Goal: Task Accomplishment & Management: Manage account settings

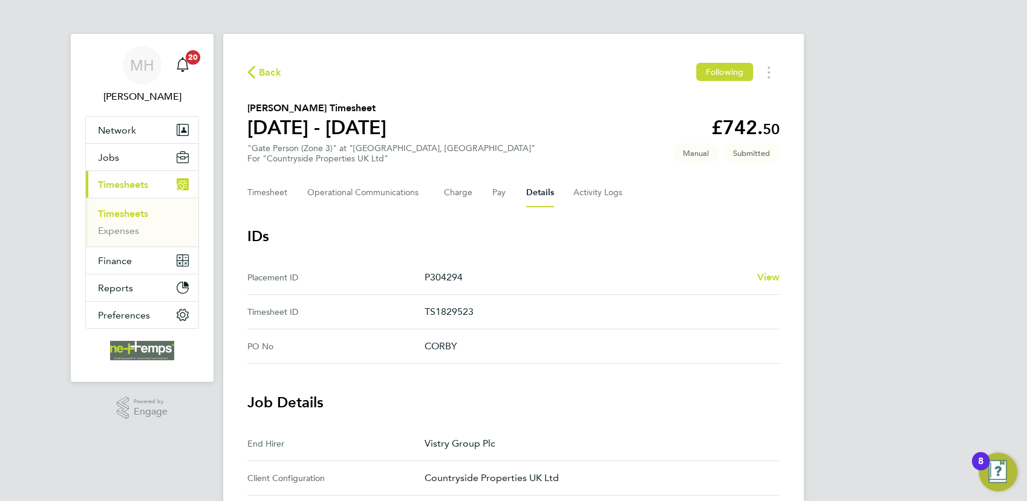
click at [119, 216] on link "Timesheets" at bounding box center [123, 213] width 50 height 11
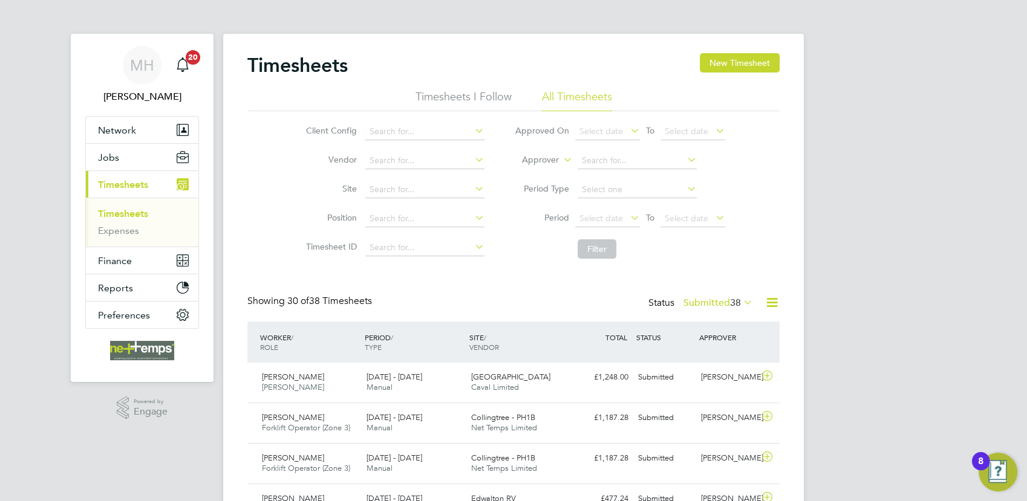
click at [773, 302] on icon at bounding box center [771, 302] width 15 height 15
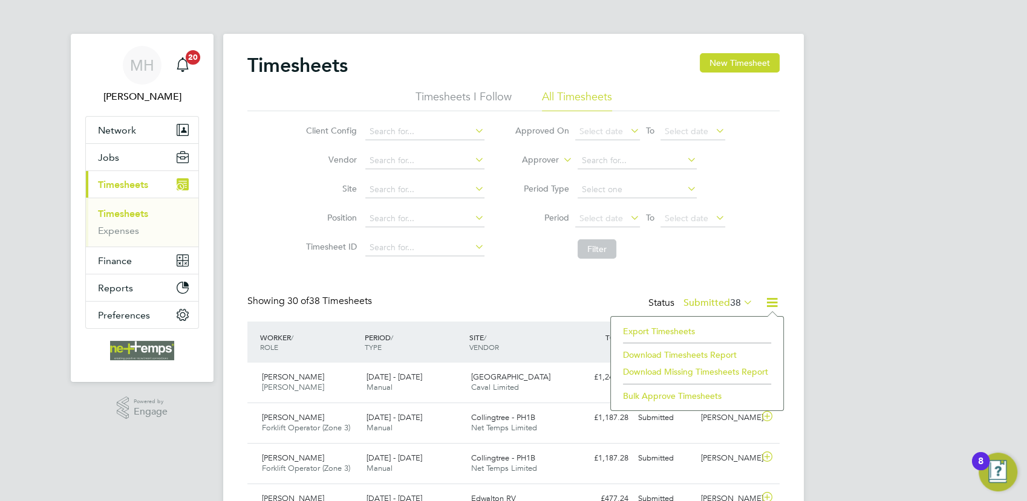
click at [636, 330] on li "Export Timesheets" at bounding box center [697, 331] width 160 height 17
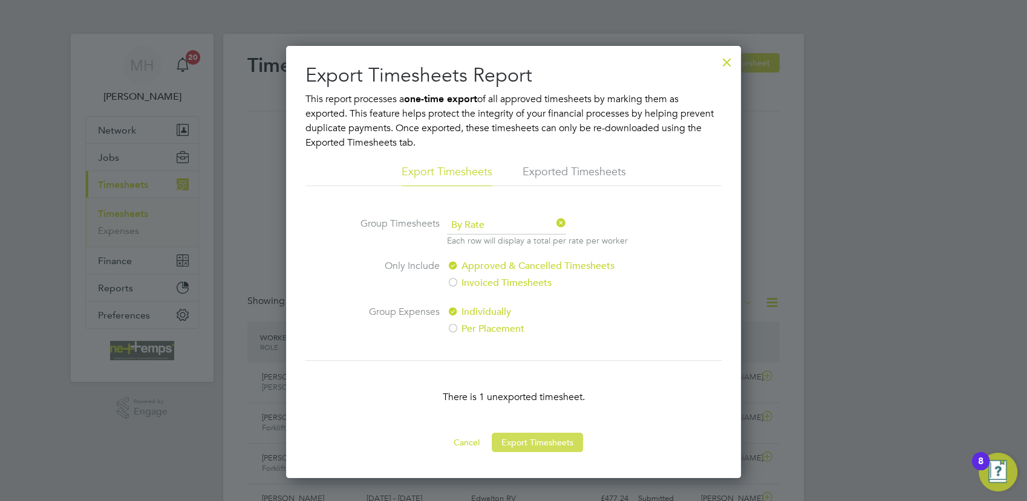
click at [538, 441] on button "Export Timesheets" at bounding box center [537, 442] width 91 height 19
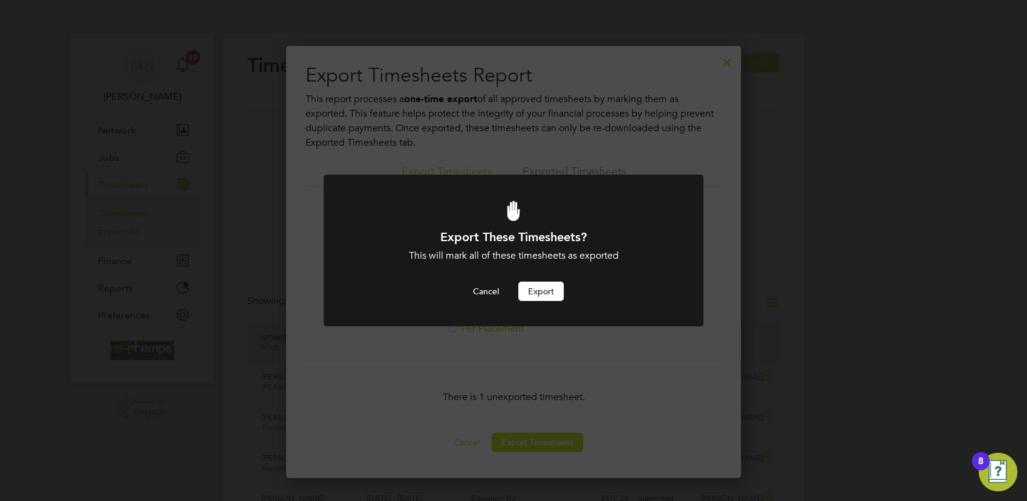
click at [542, 288] on button "Export" at bounding box center [540, 291] width 45 height 19
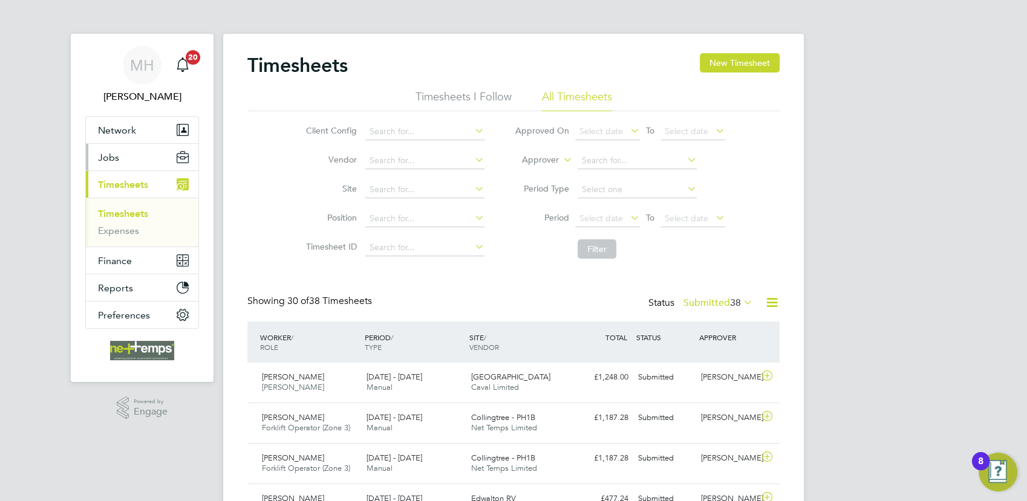
click at [119, 161] on button "Jobs" at bounding box center [142, 157] width 112 height 27
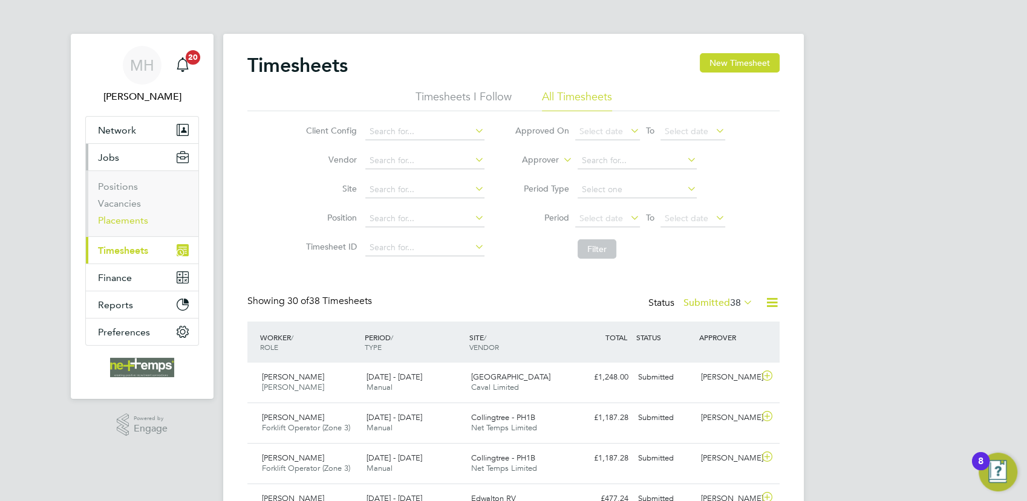
click at [128, 225] on link "Placements" at bounding box center [123, 220] width 50 height 11
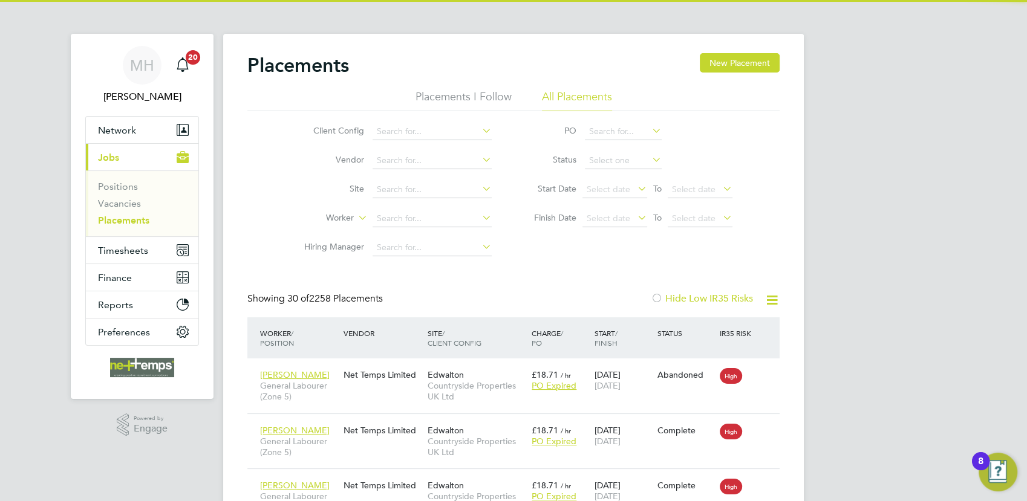
scroll to position [45, 105]
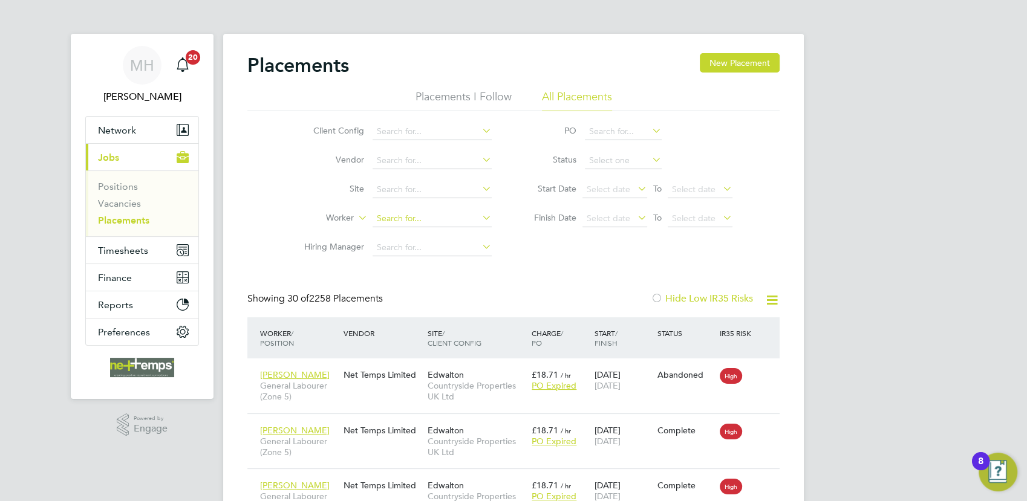
click at [382, 218] on input at bounding box center [432, 218] width 119 height 17
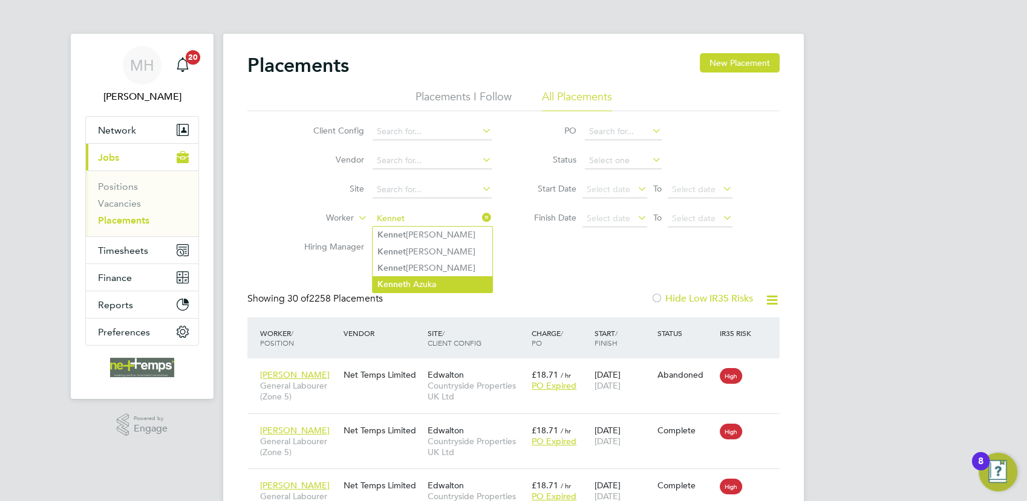
click at [428, 279] on li "Kennet h Azuka" at bounding box center [433, 284] width 120 height 16
type input "[PERSON_NAME]"
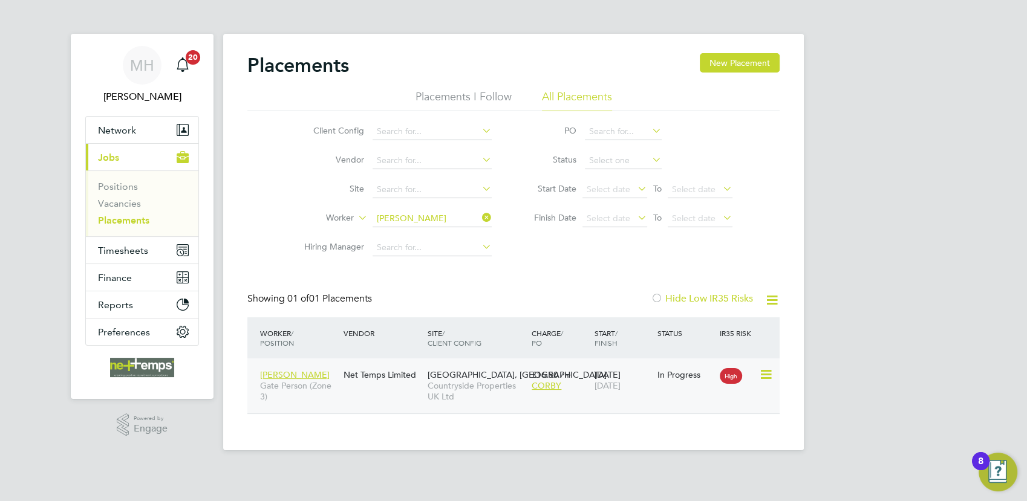
click at [389, 398] on div "[PERSON_NAME] Gate Person (Zone 3) Net Temps Limited [GEOGRAPHIC_DATA], Corby C…" at bounding box center [513, 386] width 532 height 55
click at [310, 374] on span "[PERSON_NAME]" at bounding box center [295, 374] width 70 height 11
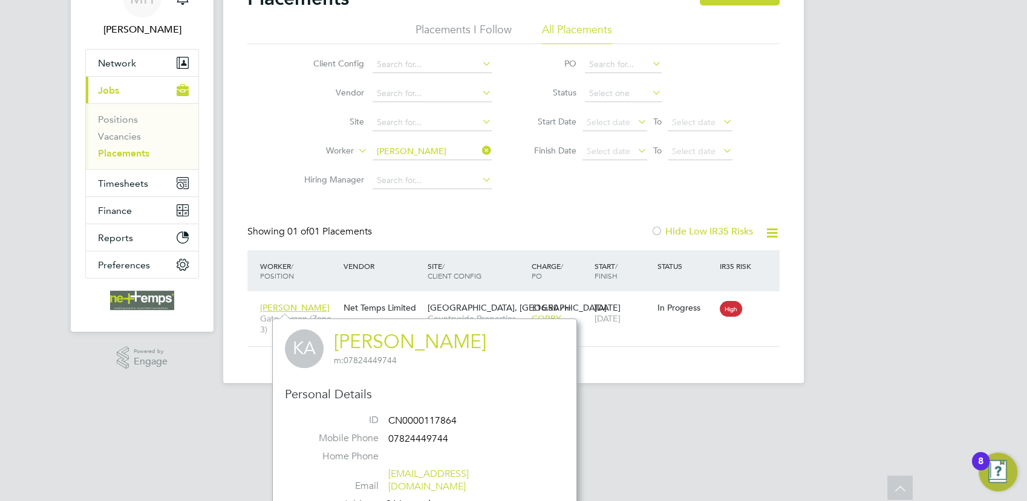
click at [601, 366] on div "Placements New Placement Placements I Follow All Placements Client Config Vendo…" at bounding box center [513, 175] width 581 height 417
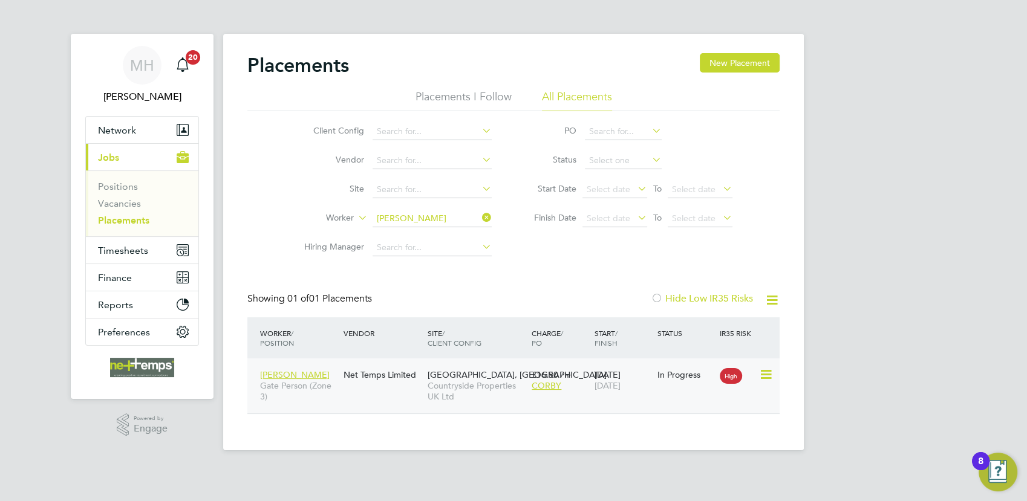
click at [577, 388] on div "CORBY" at bounding box center [560, 385] width 57 height 11
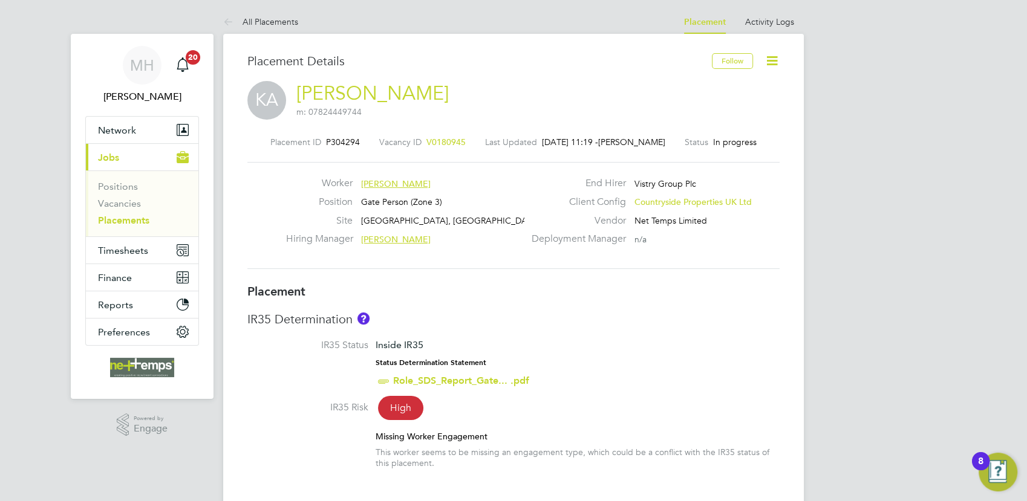
click at [771, 65] on icon at bounding box center [771, 60] width 15 height 15
click at [734, 89] on li "Edit Placement e" at bounding box center [733, 89] width 89 height 17
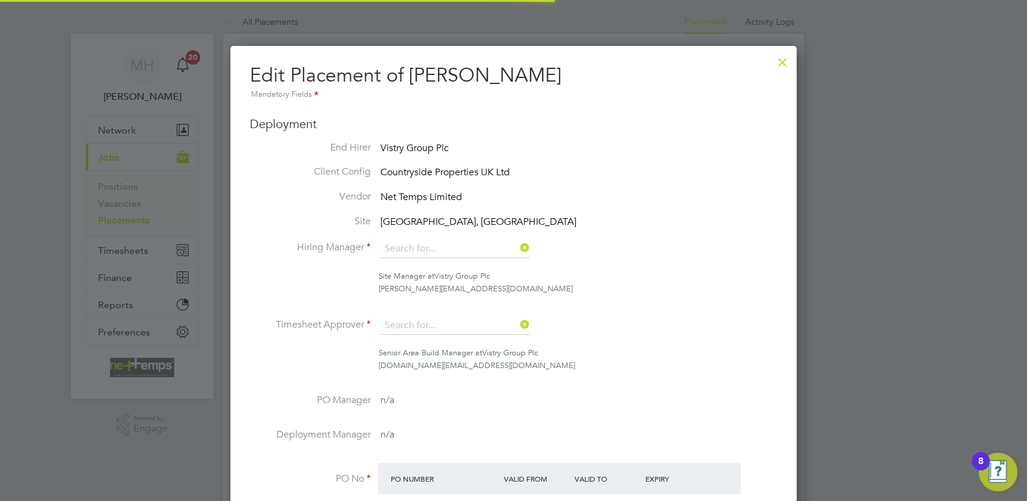
type input "[PERSON_NAME]"
type input "[DATE]"
type input "07:30"
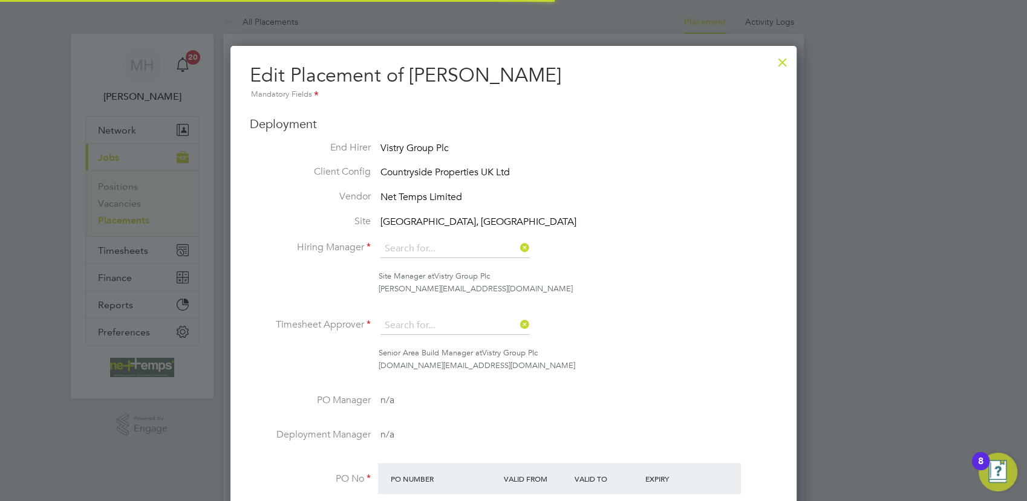
type input "16:30"
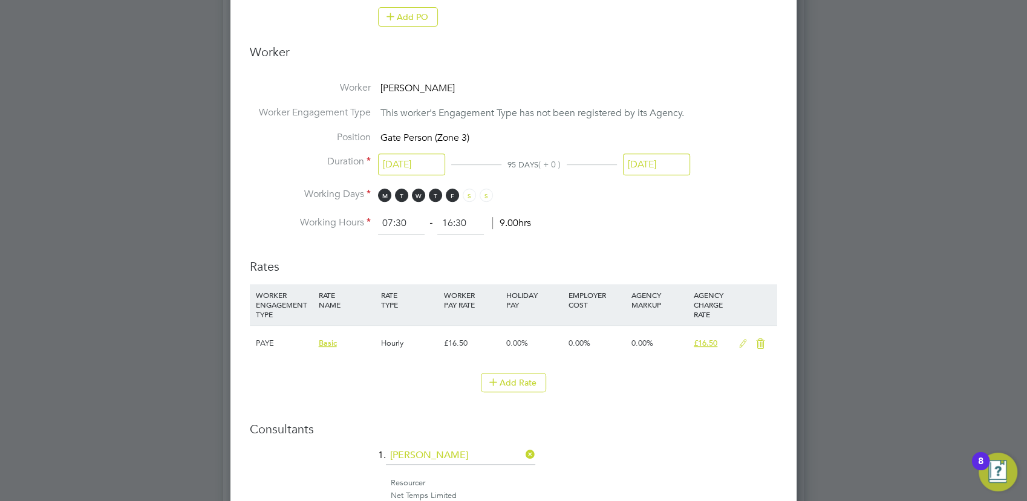
scroll to position [605, 0]
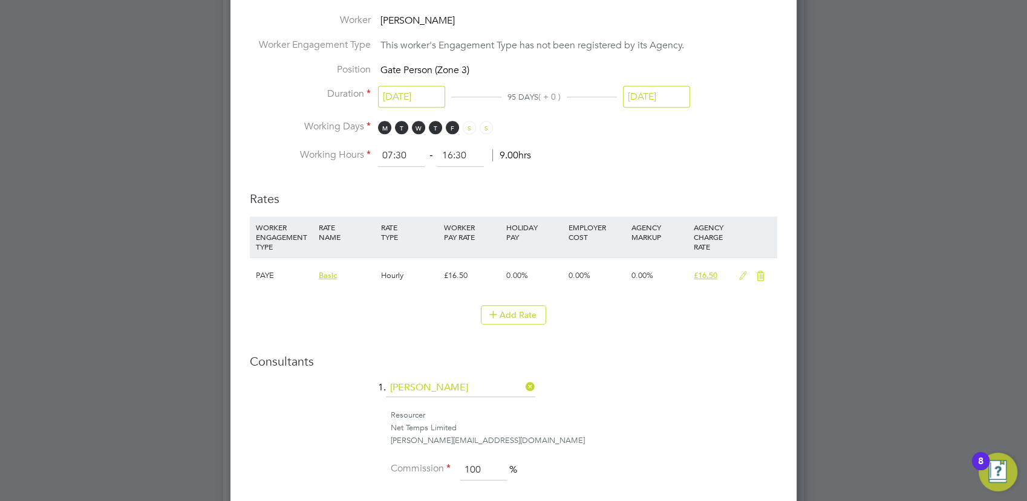
click at [745, 275] on icon at bounding box center [742, 277] width 15 height 10
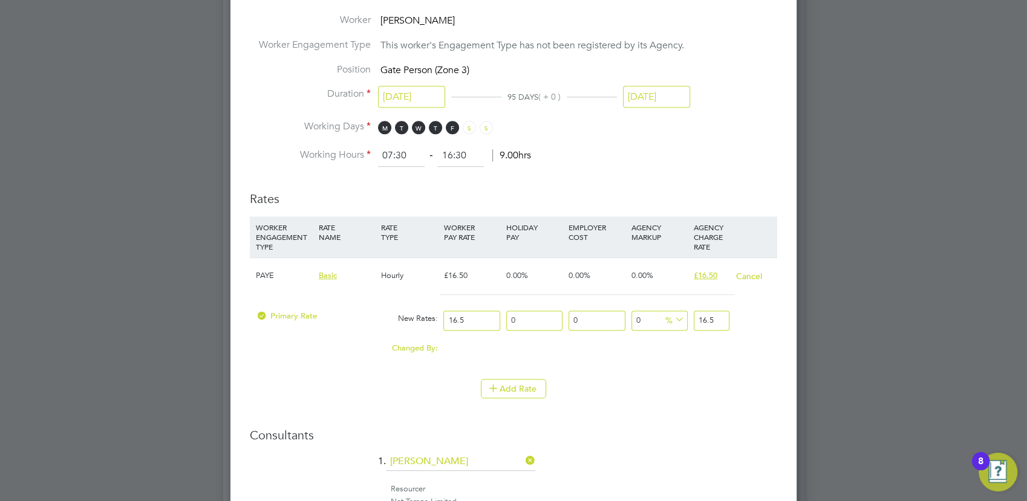
scroll to position [672, 0]
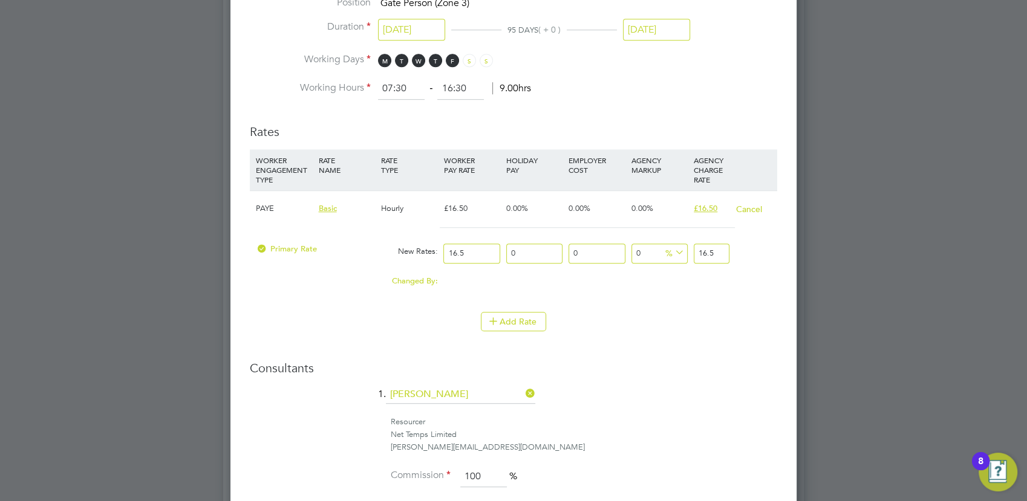
drag, startPoint x: 720, startPoint y: 249, endPoint x: 685, endPoint y: 254, distance: 36.0
click at [685, 254] on div "Primary Rate New Rates: 16.5 0 n/a 0 n/a 0 0 % 16.5" at bounding box center [513, 254] width 527 height 32
type input "-93.93939393939394"
type input "1"
type input "15.151515151515152"
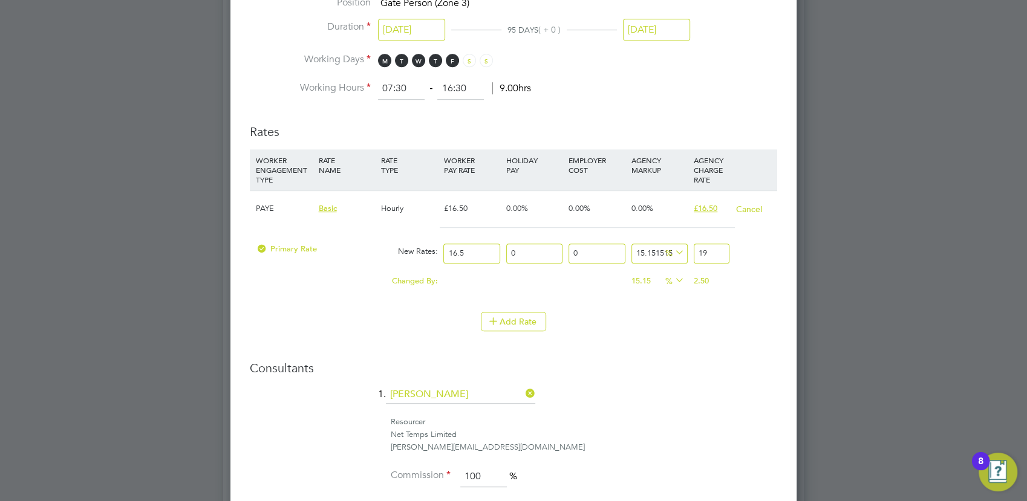
type input "19"
type input "17.575757575757574"
type input "19.4"
type input "17.87878787878788"
type input "19.45"
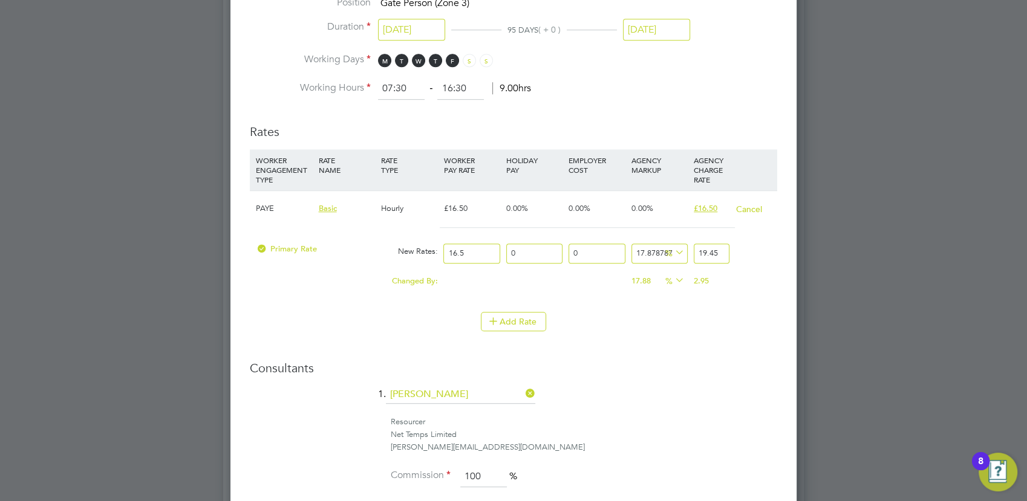
click at [698, 312] on div "Add Rate" at bounding box center [513, 321] width 527 height 19
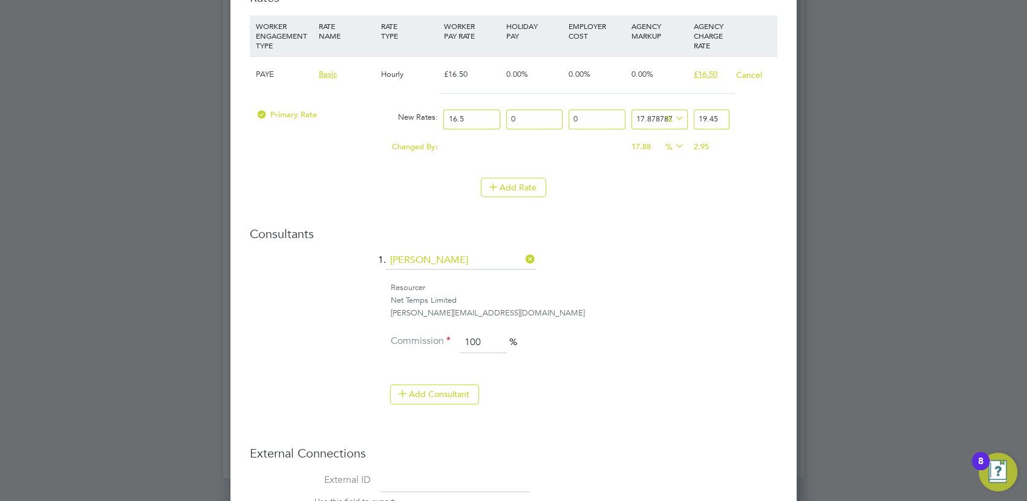
scroll to position [933, 0]
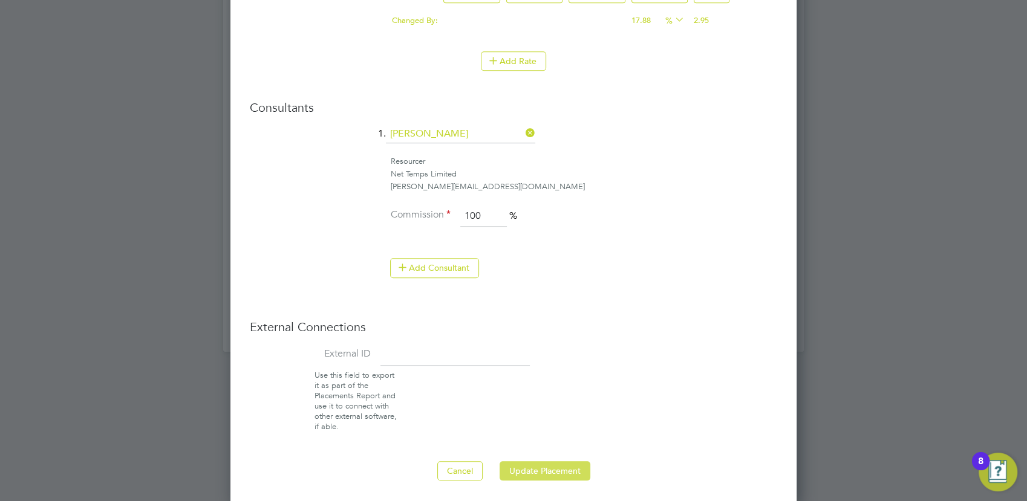
click at [565, 467] on button "Update Placement" at bounding box center [545, 470] width 91 height 19
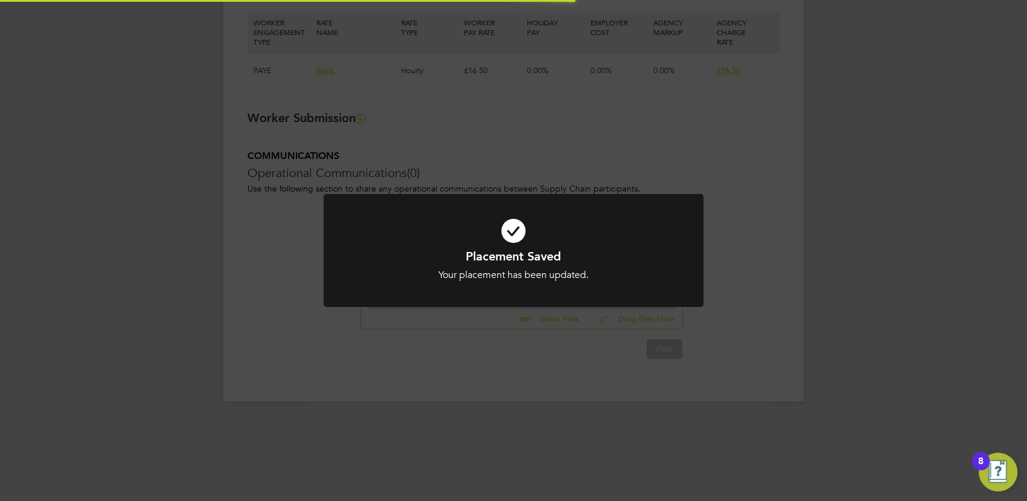
scroll to position [0, 0]
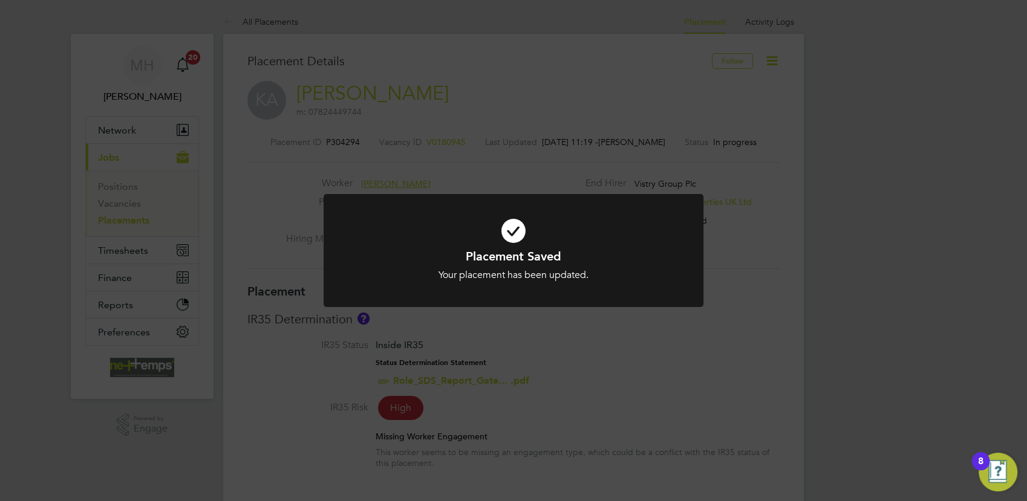
click at [593, 91] on div "Placement Saved Your placement has been updated. Cancel Okay" at bounding box center [513, 250] width 1027 height 501
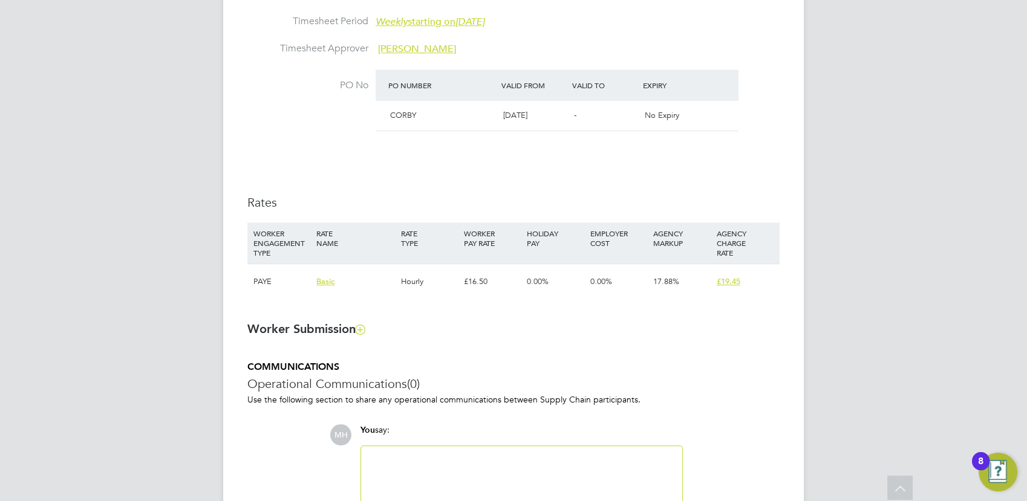
scroll to position [739, 0]
